Goal: Transaction & Acquisition: Purchase product/service

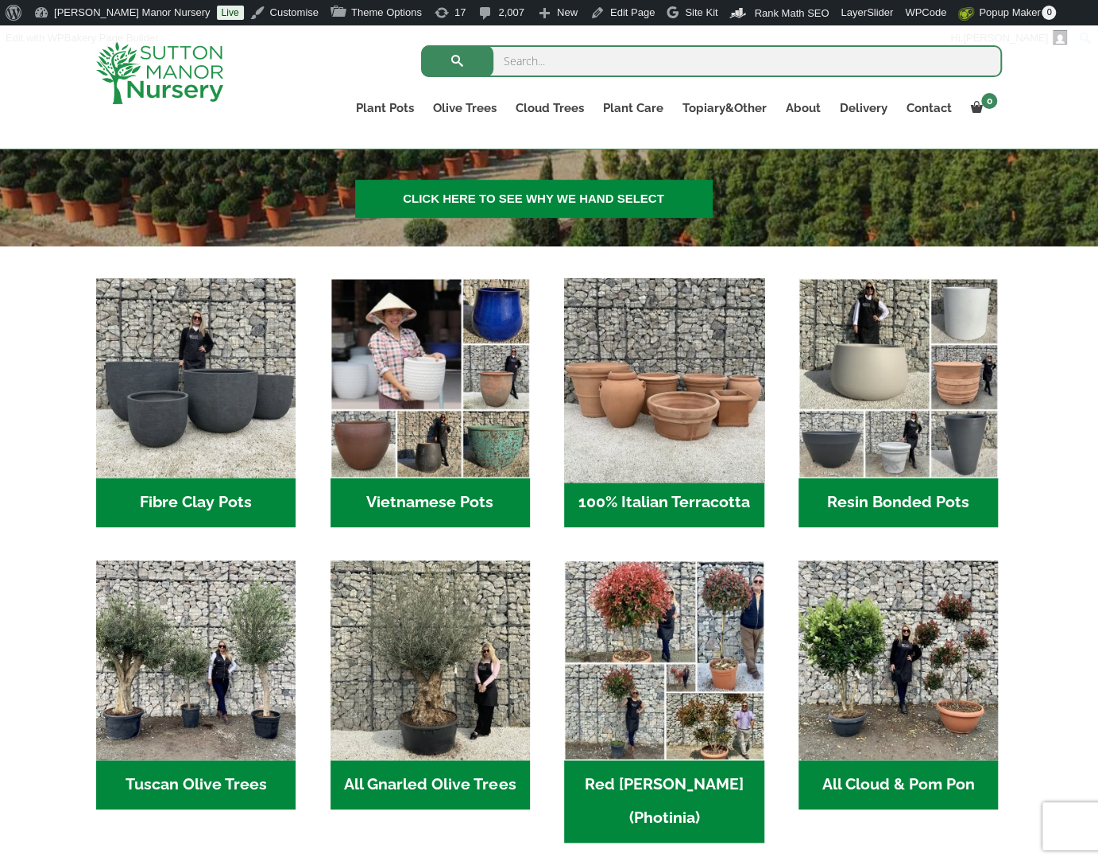
scroll to position [396, 0]
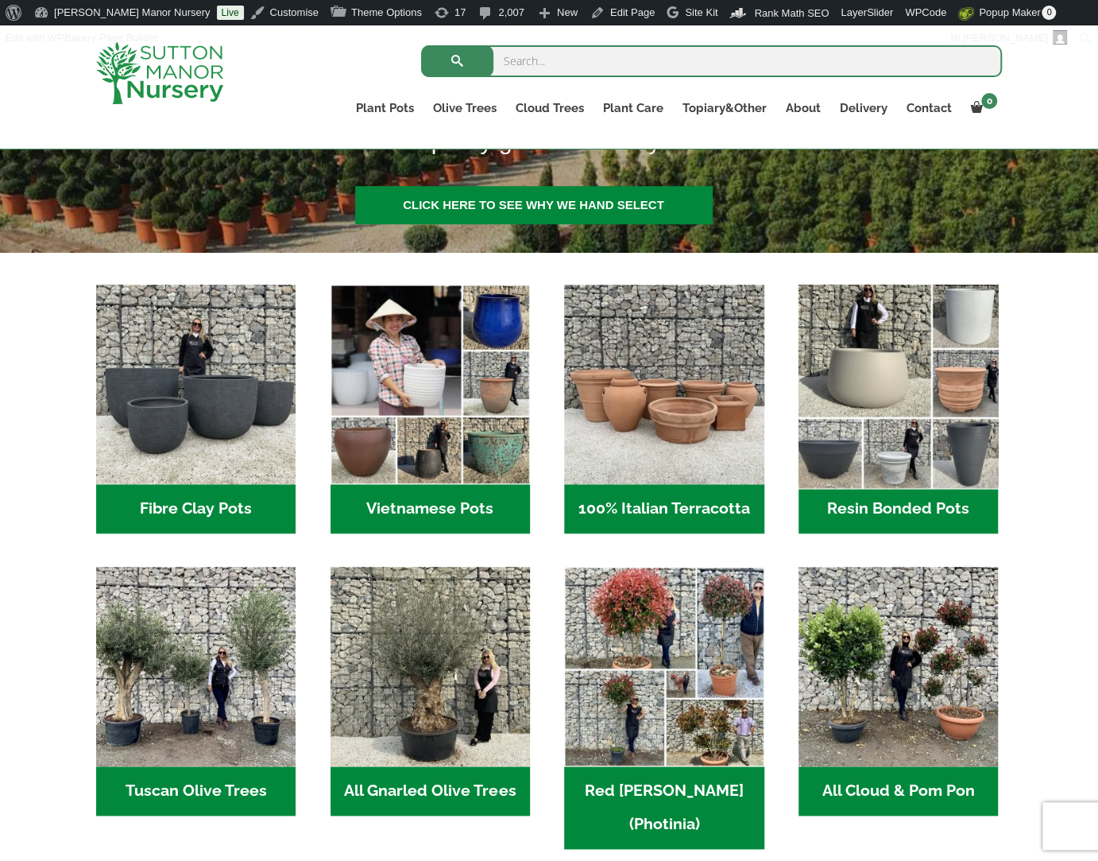
click at [830, 414] on img "Visit product category Resin Bonded Pots" at bounding box center [899, 385] width 210 height 210
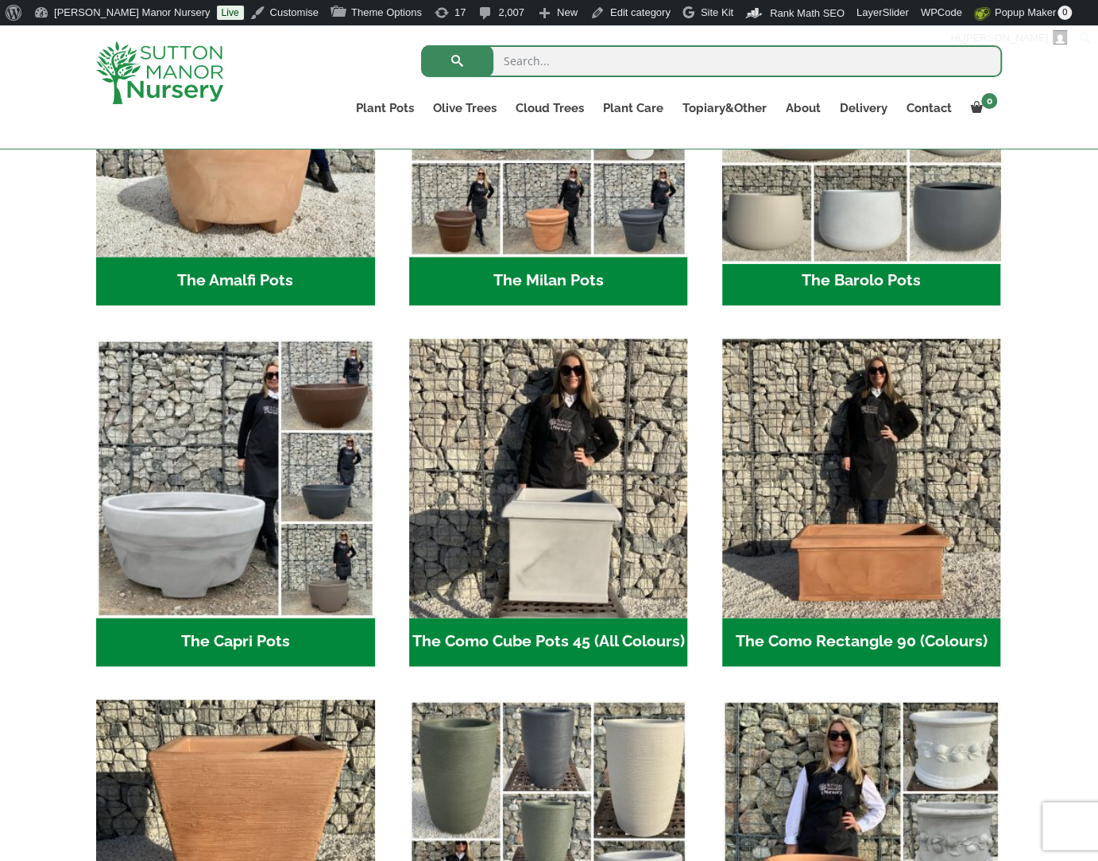
click at [835, 195] on img "Visit product category The Barolo Pots" at bounding box center [861, 117] width 292 height 292
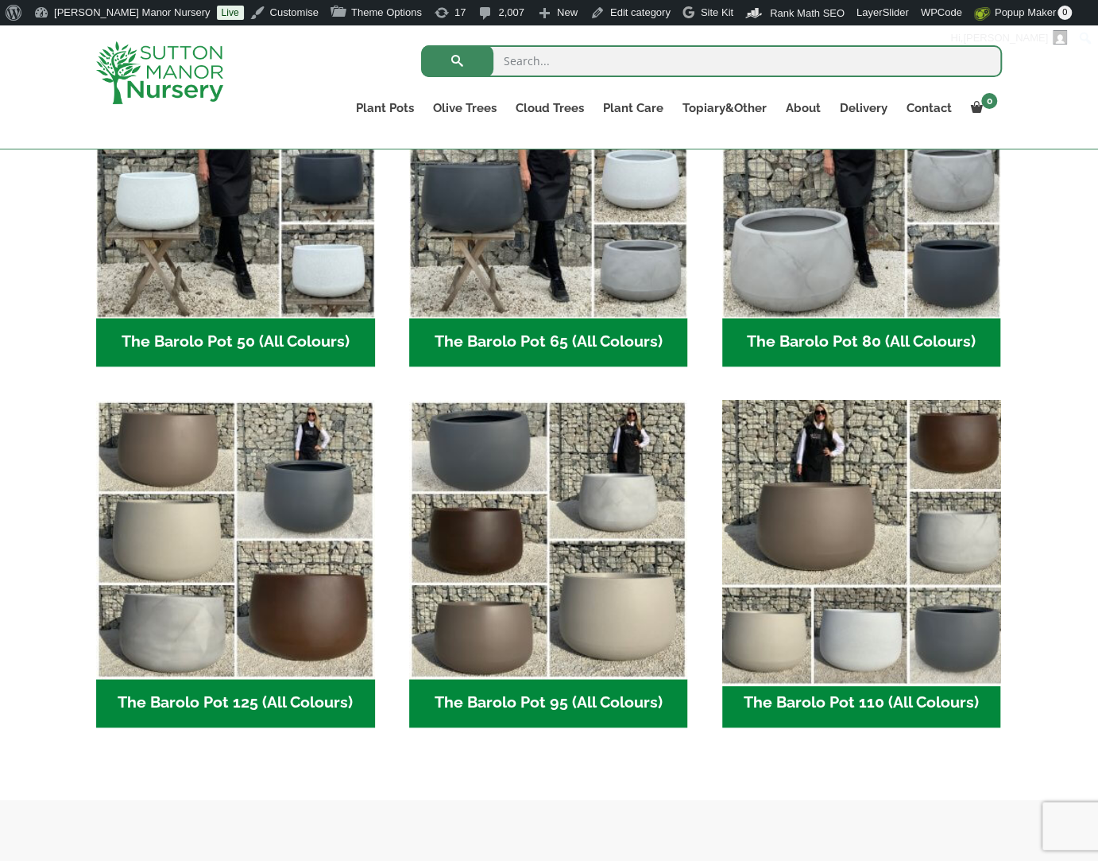
click at [870, 566] on img "Visit product category The Barolo Pot 110 (All Colours)" at bounding box center [861, 539] width 292 height 292
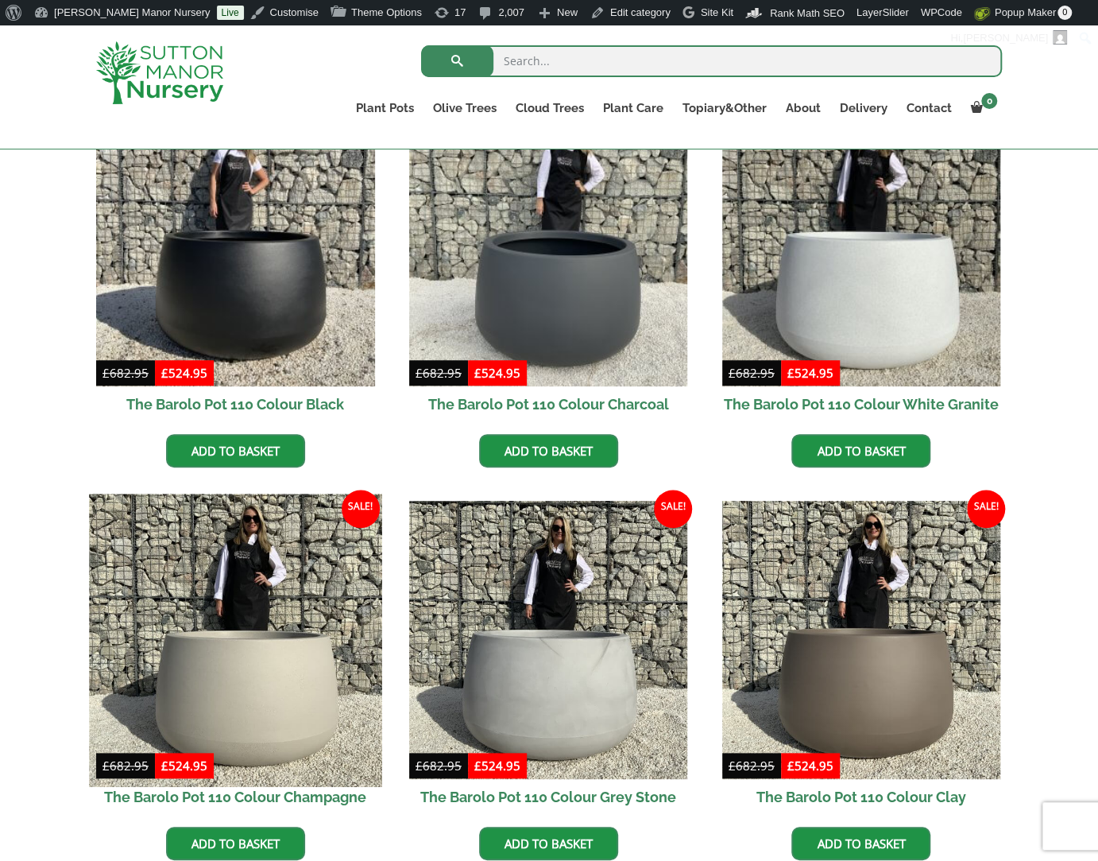
click at [106, 590] on img at bounding box center [235, 639] width 292 height 292
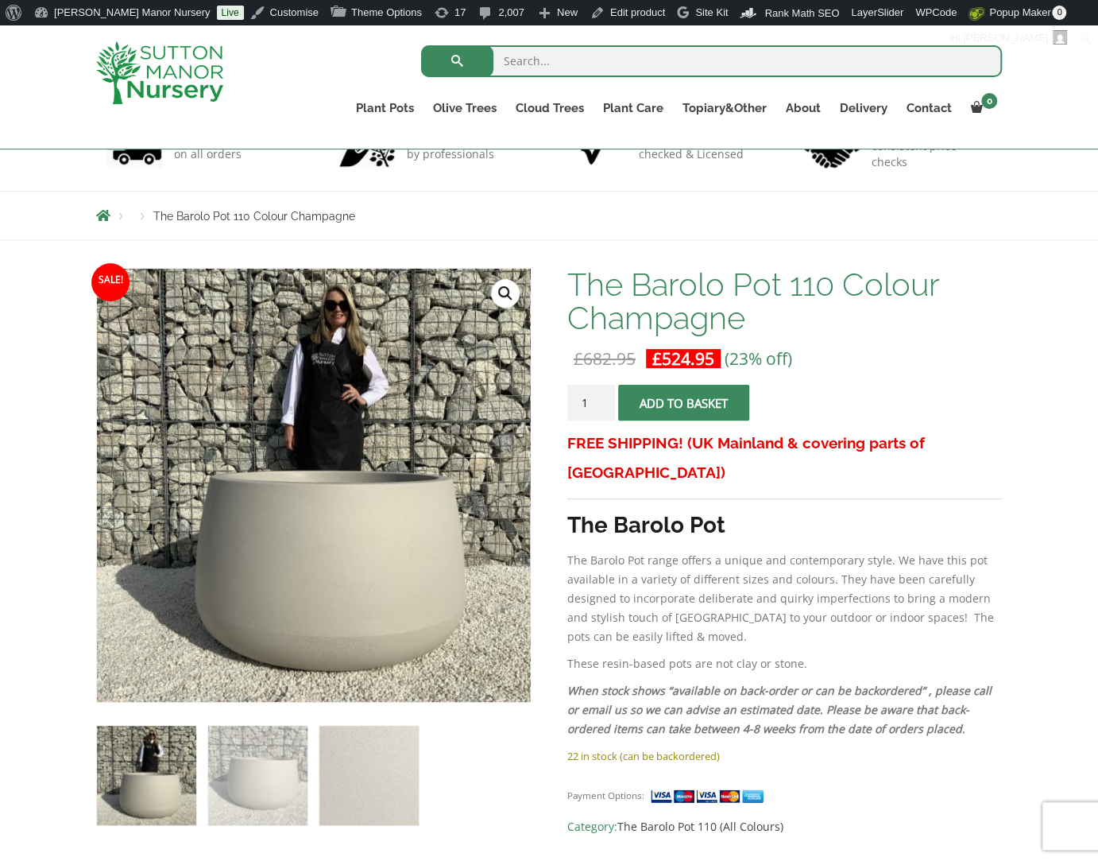
scroll to position [130, 0]
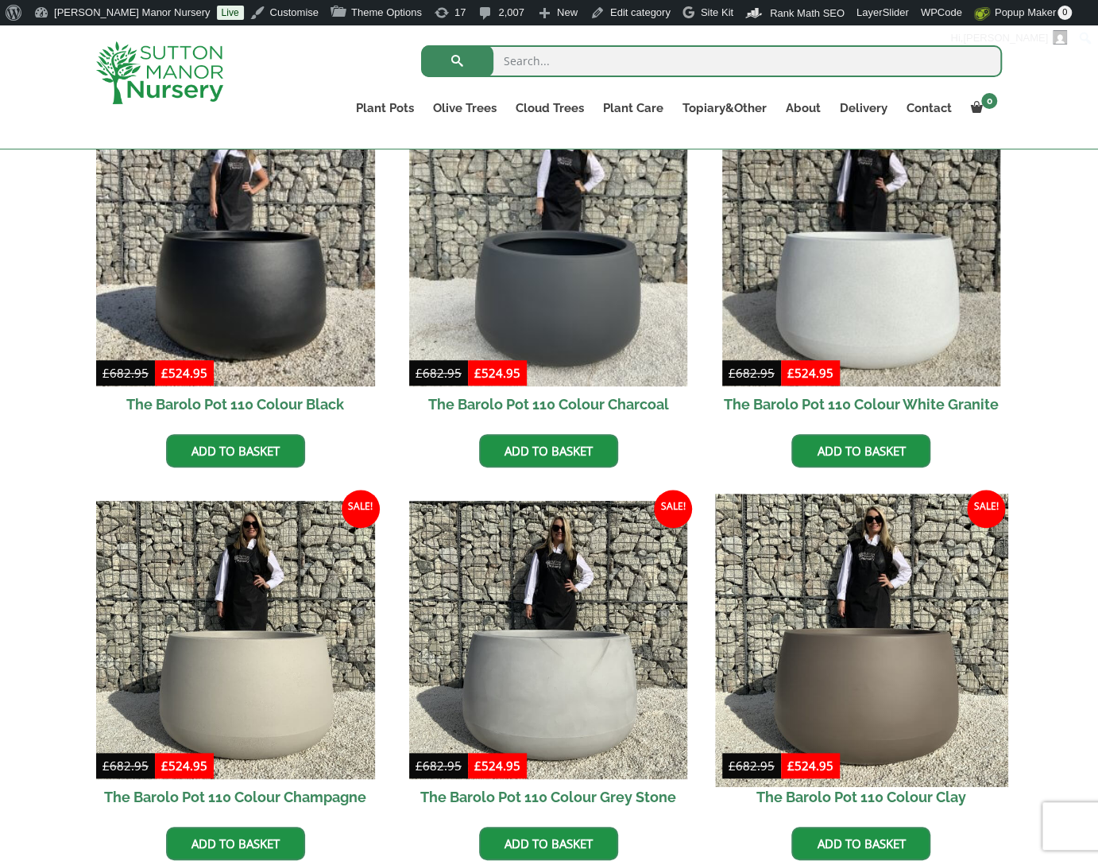
click at [900, 535] on img at bounding box center [861, 639] width 292 height 292
